Goal: Task Accomplishment & Management: Complete application form

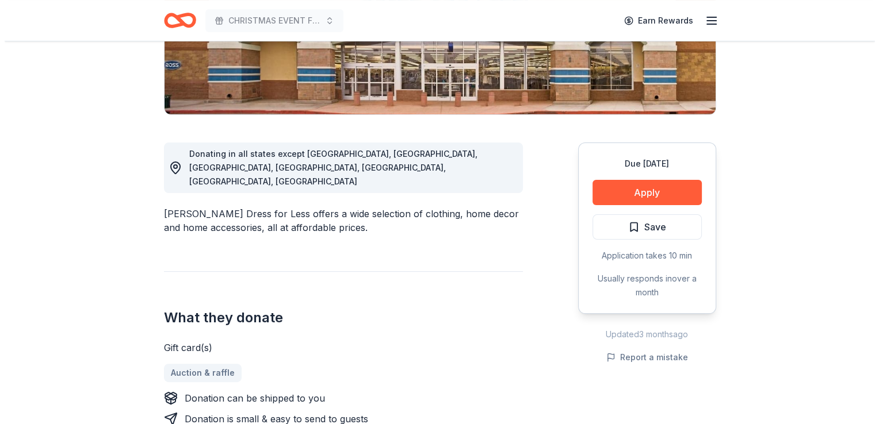
scroll to position [245, 0]
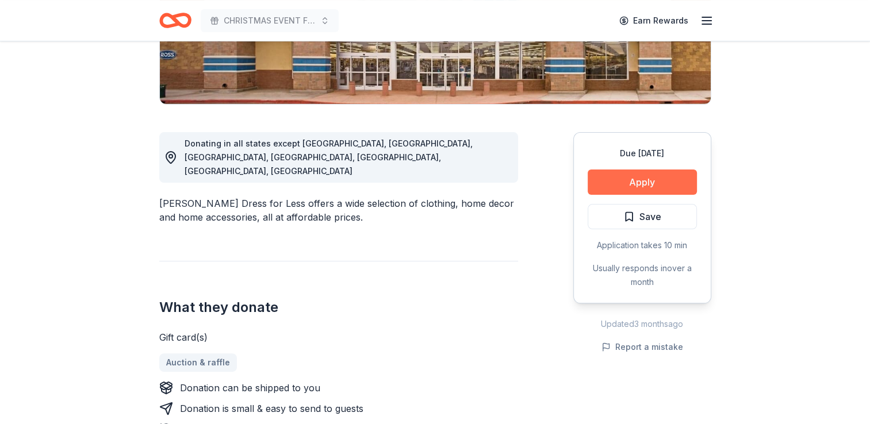
click at [641, 178] on button "Apply" at bounding box center [642, 182] width 109 height 25
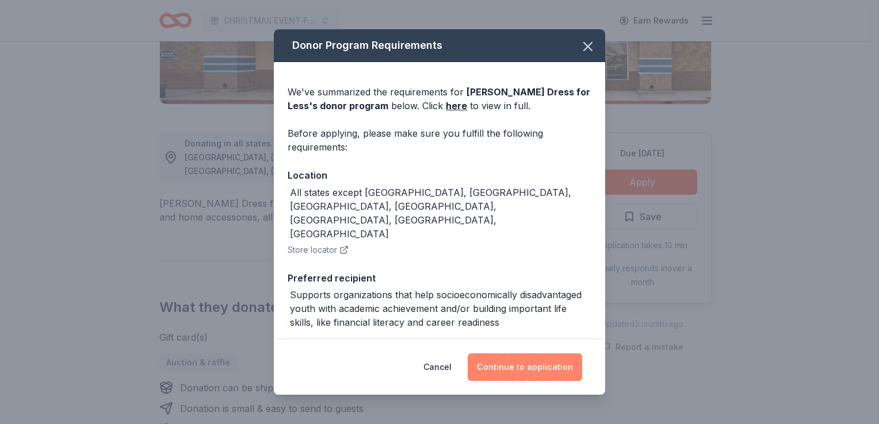
click at [515, 368] on button "Continue to application" at bounding box center [525, 368] width 114 height 28
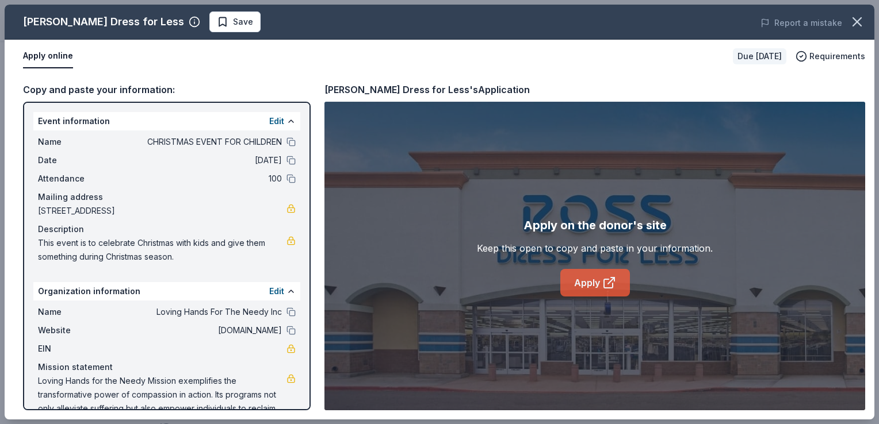
click at [600, 282] on link "Apply" at bounding box center [595, 283] width 70 height 28
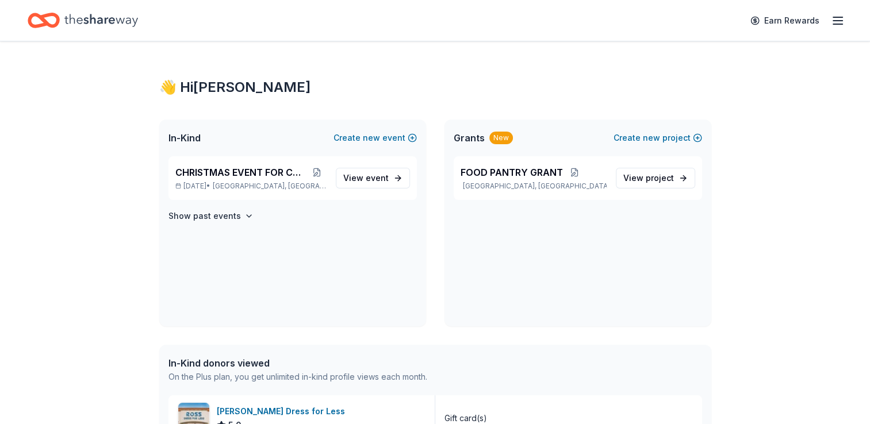
click at [837, 17] on icon "button" at bounding box center [838, 21] width 14 height 14
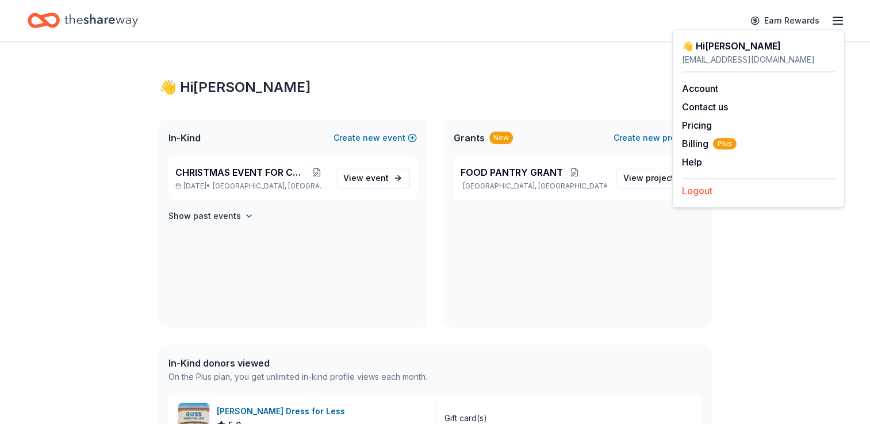
click at [707, 187] on button "Logout" at bounding box center [697, 191] width 30 height 14
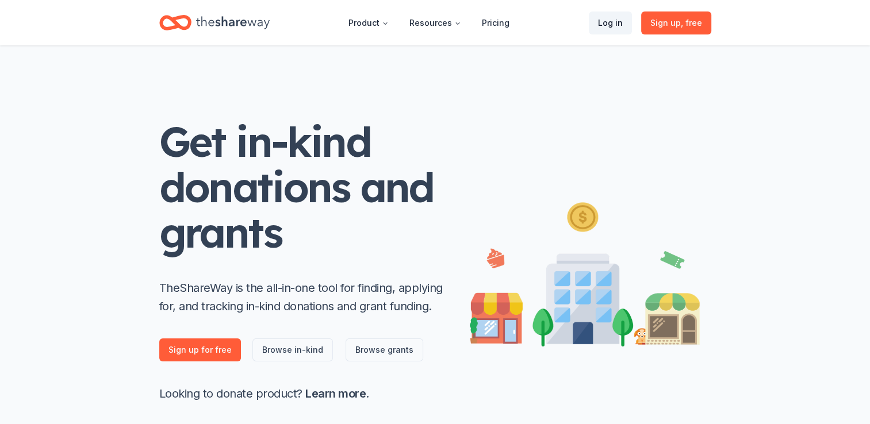
click at [609, 22] on link "Log in" at bounding box center [610, 23] width 43 height 23
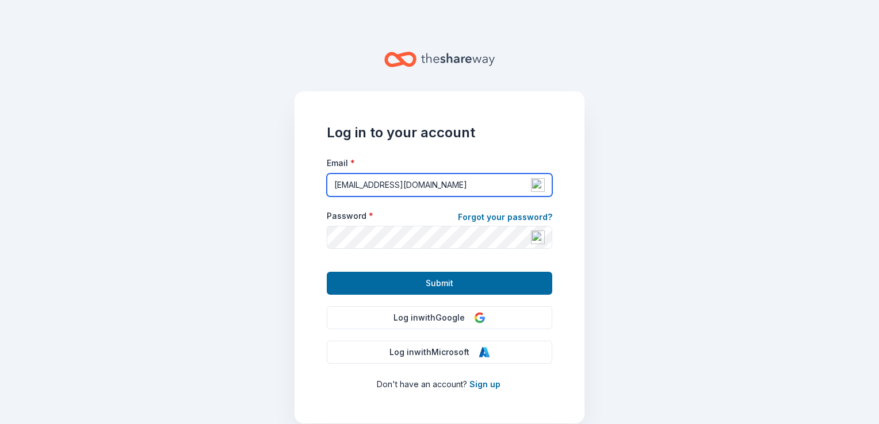
click at [501, 183] on input "[EMAIL_ADDRESS][DOMAIN_NAME]" at bounding box center [439, 185] width 225 height 23
type input "l"
type input "[EMAIL_ADDRESS][DOMAIN_NAME]"
click at [575, 314] on div "Log in to your account Email * [EMAIL_ADDRESS][DOMAIN_NAME] Password * Forgot y…" at bounding box center [439, 257] width 290 height 332
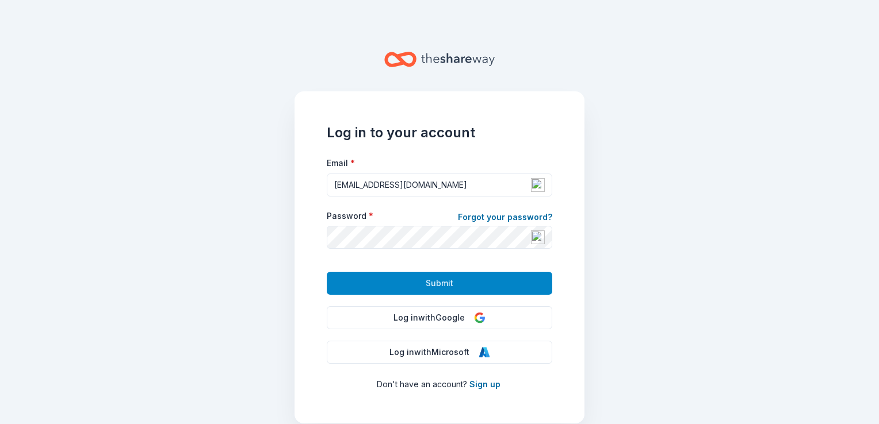
click at [437, 286] on span "Submit" at bounding box center [440, 284] width 28 height 14
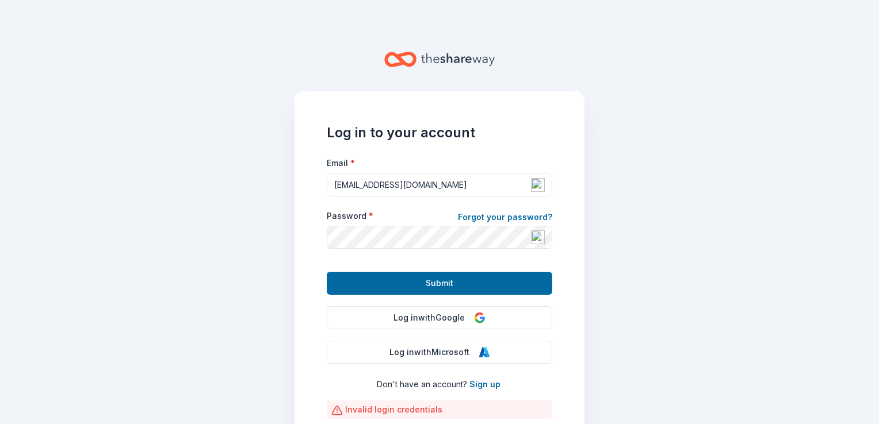
click at [603, 292] on main "Log in to your account Email * [EMAIL_ADDRESS][DOMAIN_NAME] Password * Forgot y…" at bounding box center [439, 212] width 879 height 424
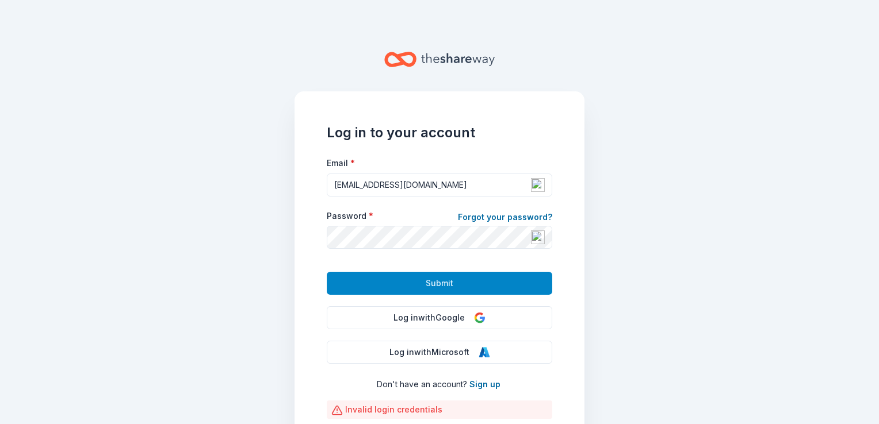
click at [438, 281] on span "Submit" at bounding box center [440, 284] width 28 height 14
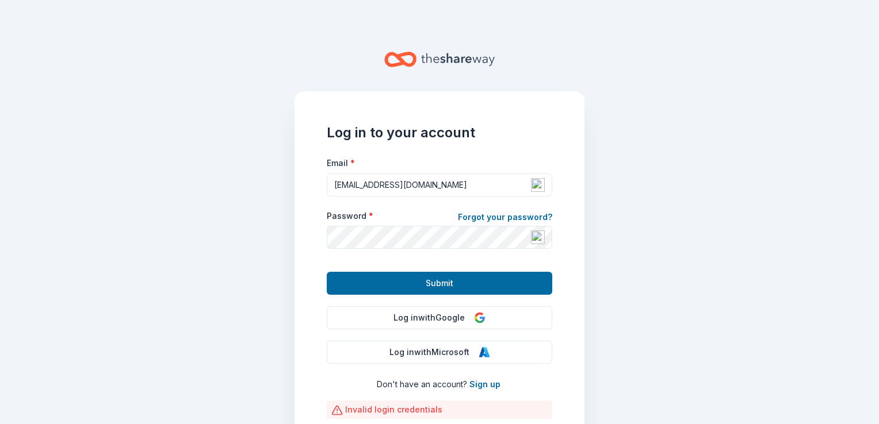
click at [646, 310] on main "Log in to your account Email * [EMAIL_ADDRESS][DOMAIN_NAME] Password * Forgot y…" at bounding box center [439, 212] width 879 height 424
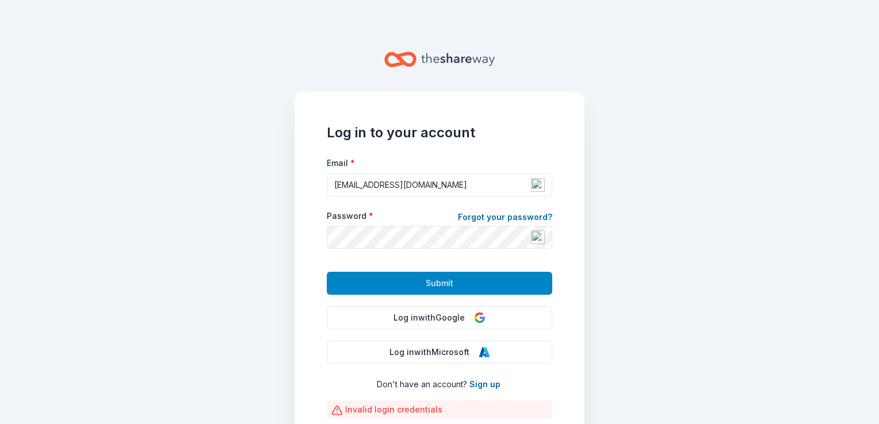
click at [441, 281] on span "Submit" at bounding box center [440, 284] width 28 height 14
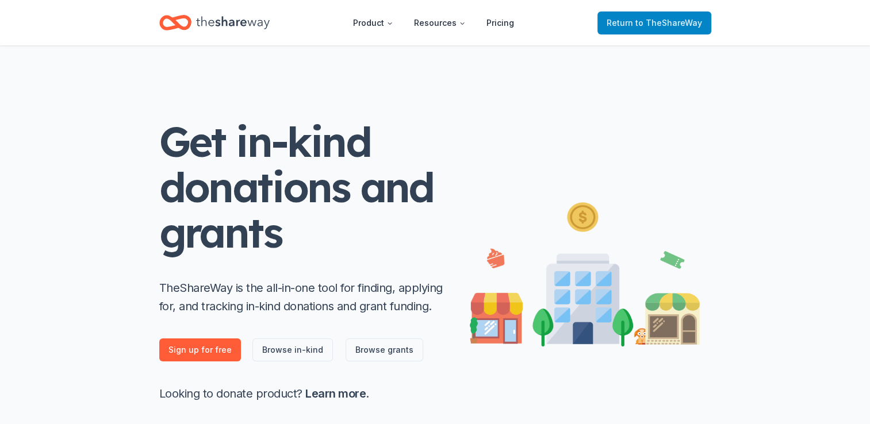
click at [635, 18] on span "Return to TheShareWay" at bounding box center [654, 23] width 95 height 14
